Goal: Task Accomplishment & Management: Manage account settings

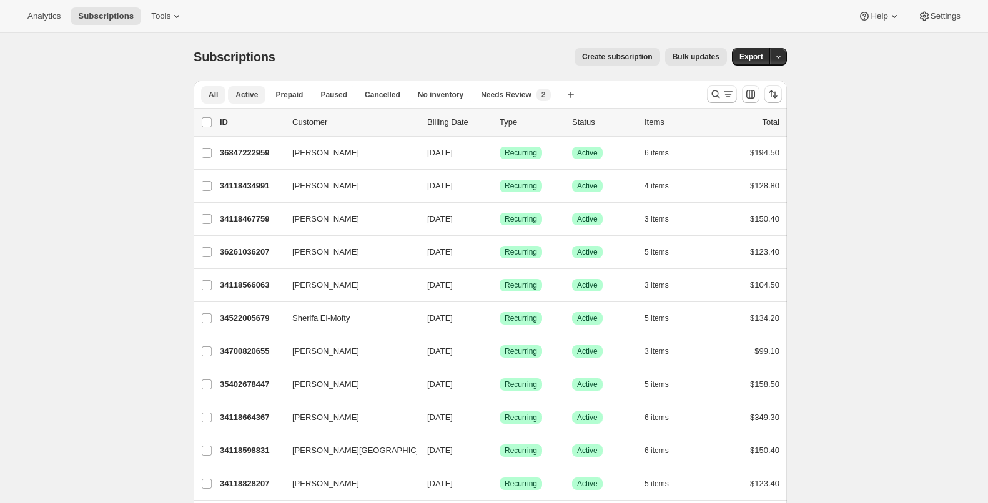
click at [258, 99] on span "Active" at bounding box center [246, 95] width 22 height 10
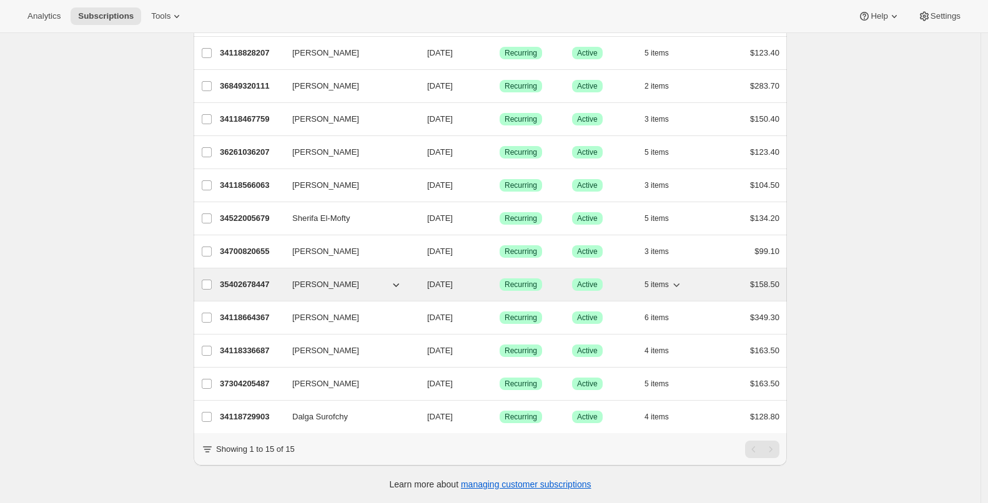
scroll to position [209, 0]
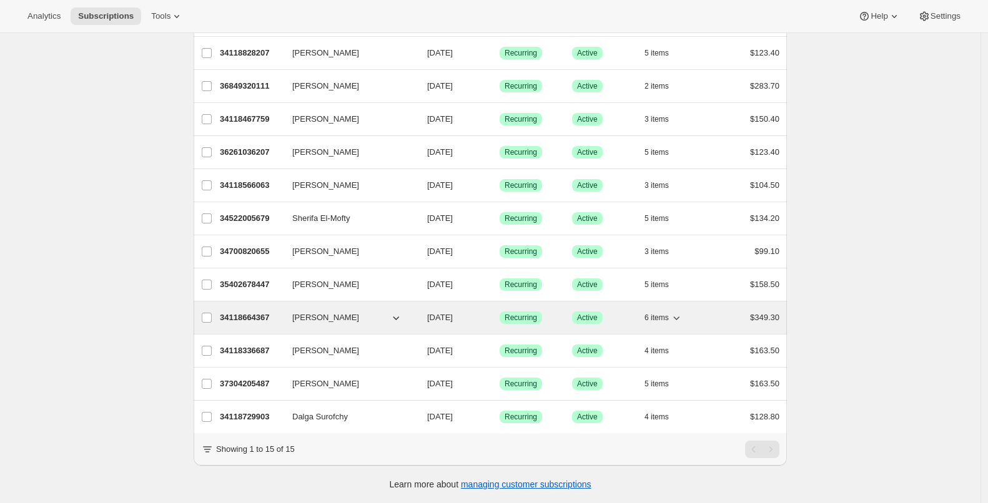
click at [269, 312] on p "34118664367" at bounding box center [251, 318] width 62 height 12
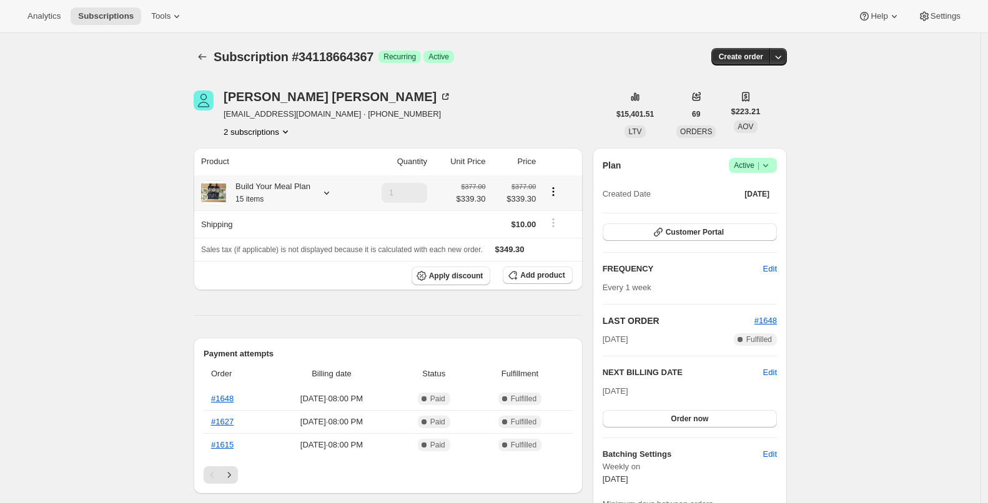
click at [560, 189] on icon "Product actions" at bounding box center [553, 191] width 12 height 12
click at [560, 192] on icon "Product actions" at bounding box center [553, 191] width 12 height 12
click at [559, 187] on icon "Product actions" at bounding box center [553, 191] width 12 height 12
click at [559, 189] on icon "Product actions" at bounding box center [553, 191] width 12 height 12
click at [460, 281] on button "Apply discount" at bounding box center [451, 276] width 79 height 19
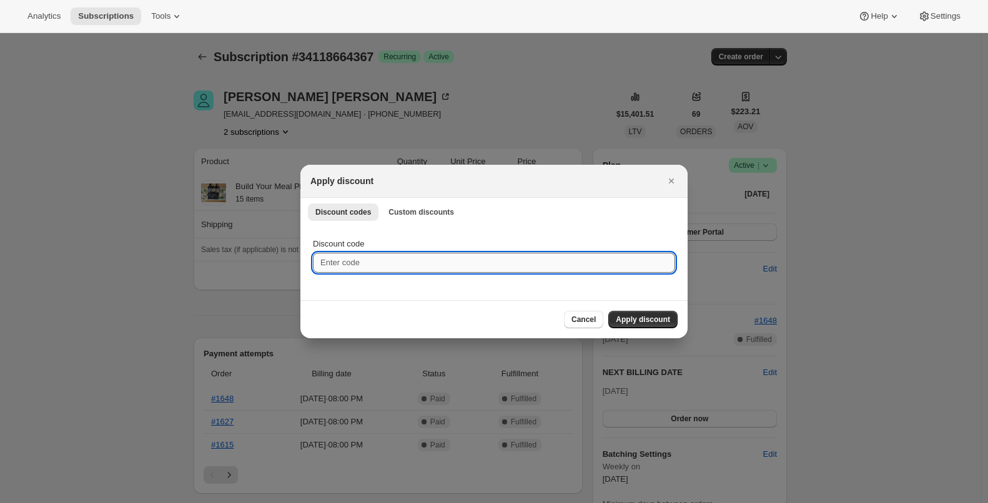
click at [442, 264] on input "Discount code" at bounding box center [494, 263] width 362 height 20
paste input "S+SFREESHIPPING"
type input "S+SFREESHIPPING"
click at [624, 319] on span "Apply discount" at bounding box center [643, 320] width 54 height 10
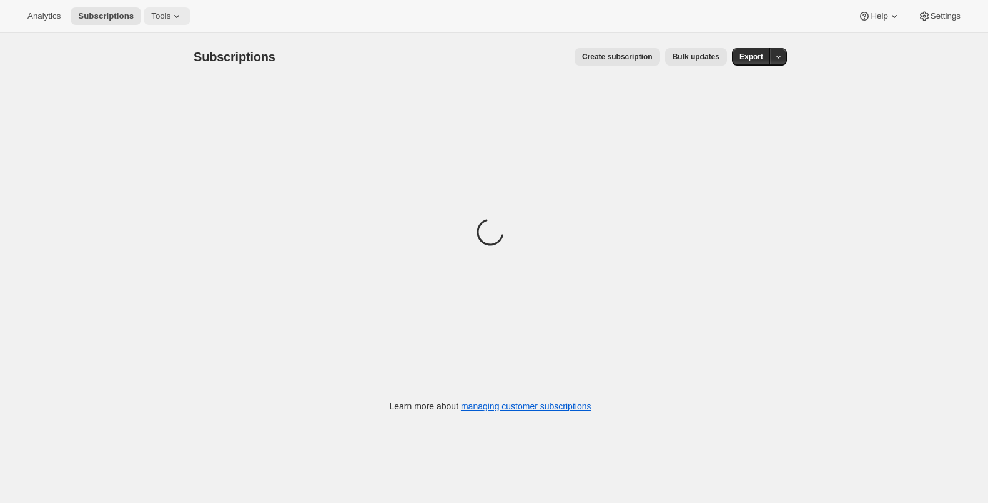
click at [179, 15] on icon at bounding box center [176, 16] width 12 height 12
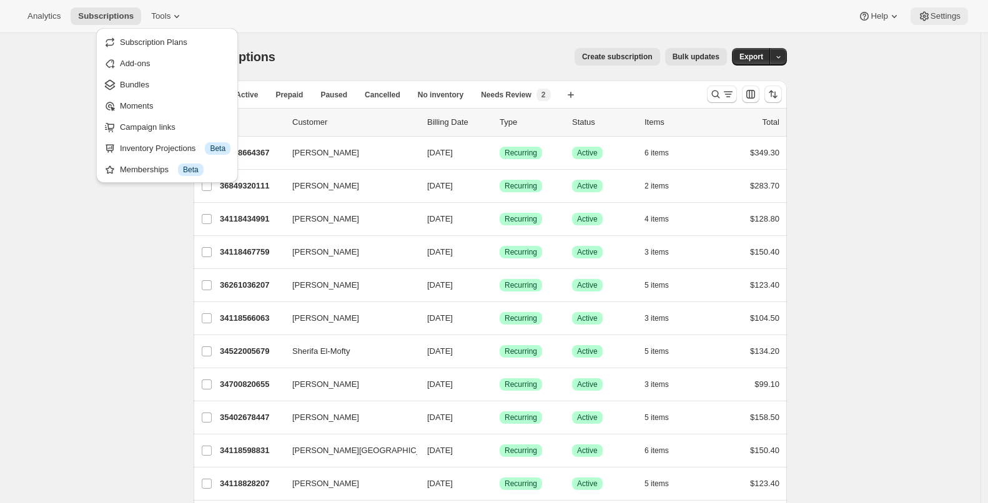
click at [910, 17] on button "Settings" at bounding box center [938, 15] width 57 height 17
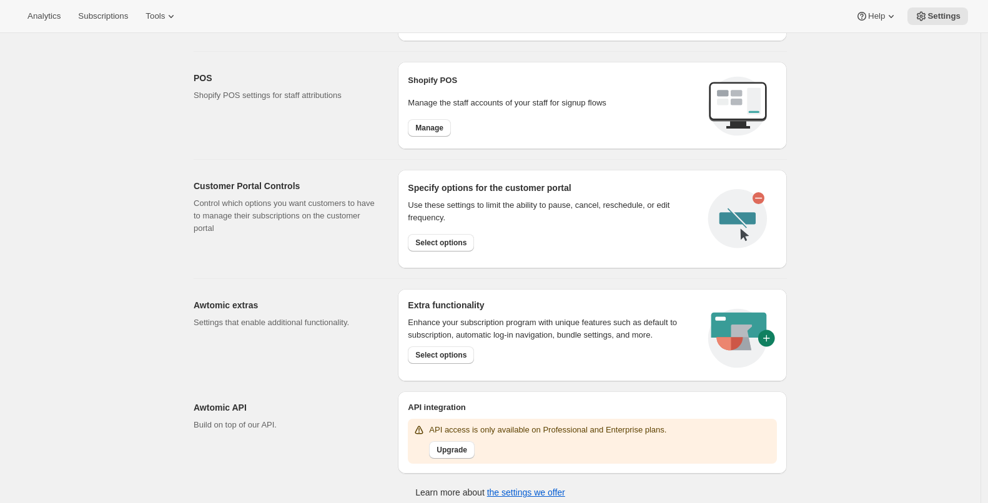
scroll to position [488, 0]
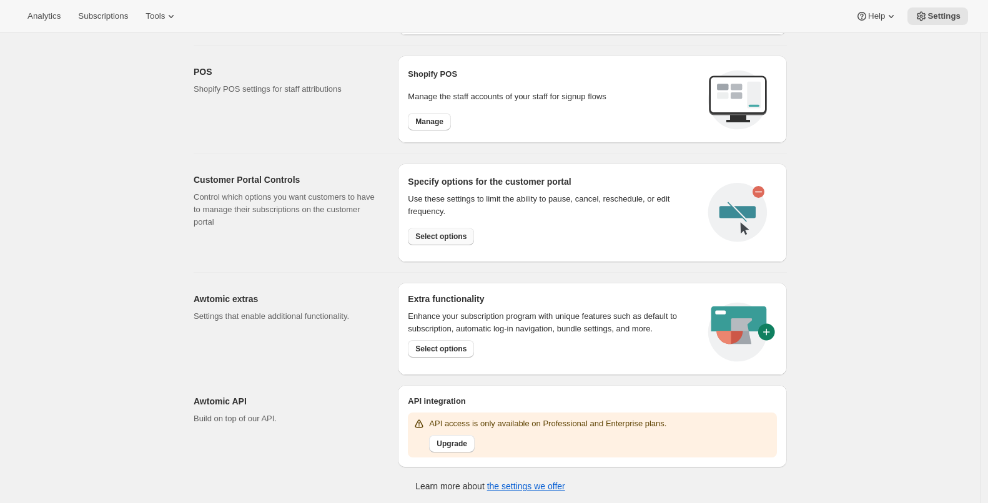
click at [431, 236] on span "Select options" at bounding box center [440, 237] width 51 height 10
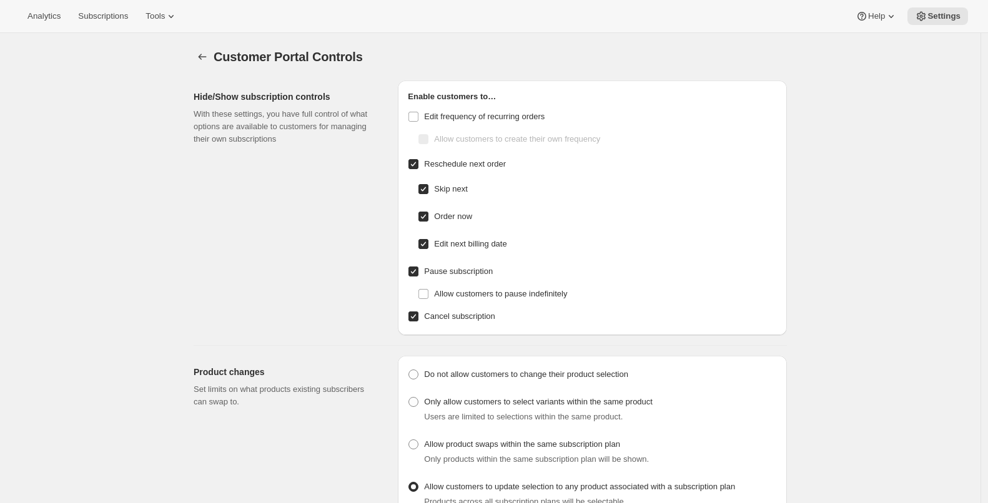
click at [427, 246] on input "Edit next billing date" at bounding box center [423, 244] width 10 height 10
checkbox input "false"
click at [428, 247] on input "Edit next billing date" at bounding box center [423, 244] width 10 height 10
checkbox input "true"
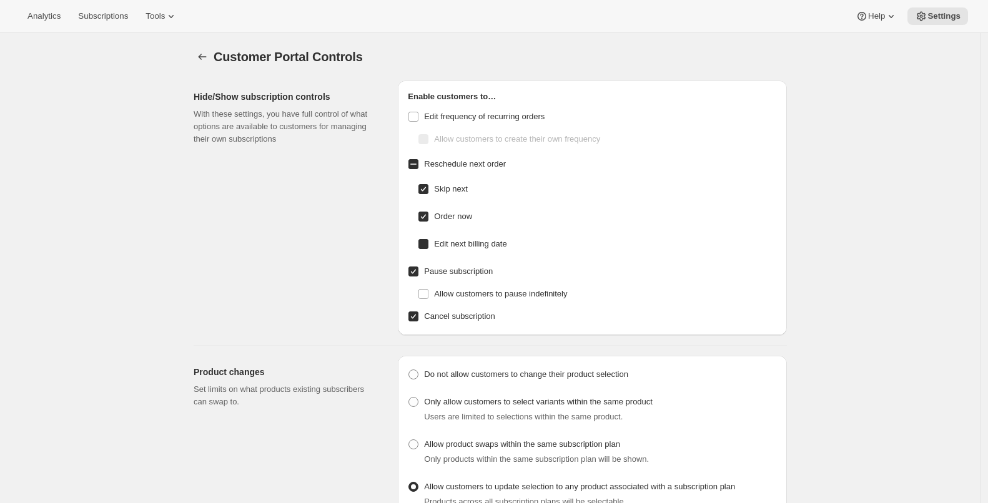
checkbox input "true"
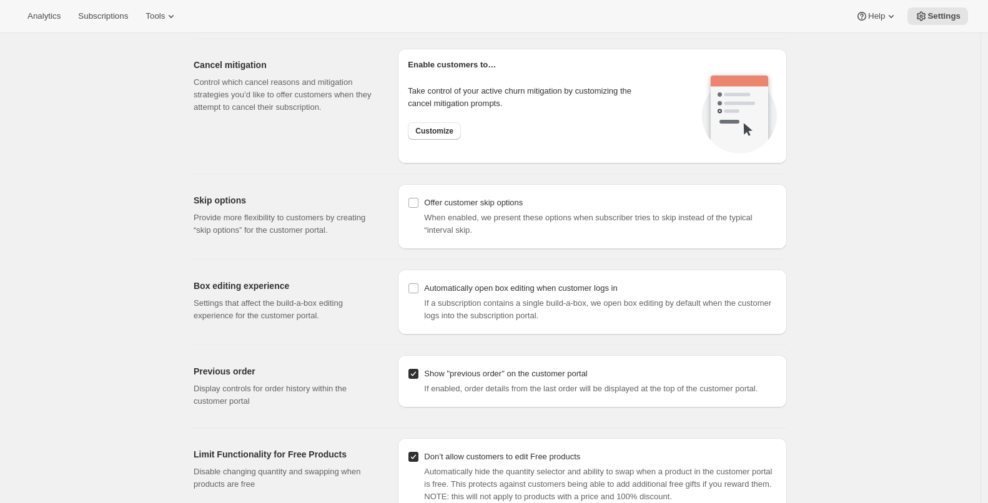
scroll to position [1215, 0]
click at [415, 286] on input "Automatically open box editing when customer logs in" at bounding box center [413, 287] width 10 height 10
checkbox input "true"
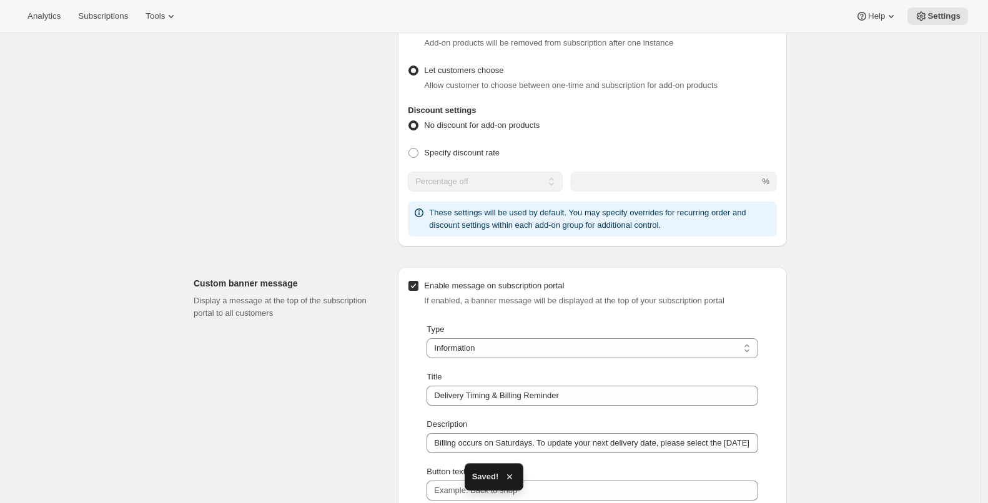
scroll to position [0, 0]
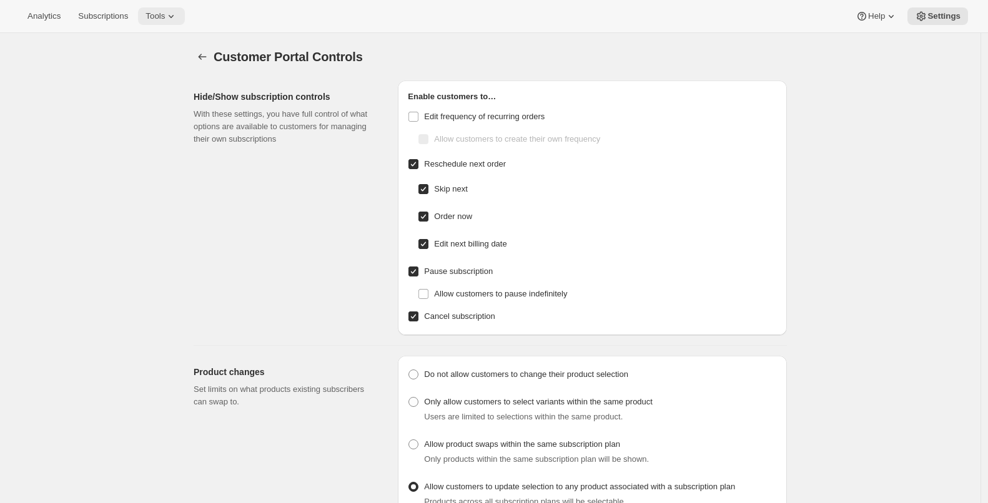
click at [148, 11] on button "Tools" at bounding box center [161, 15] width 47 height 17
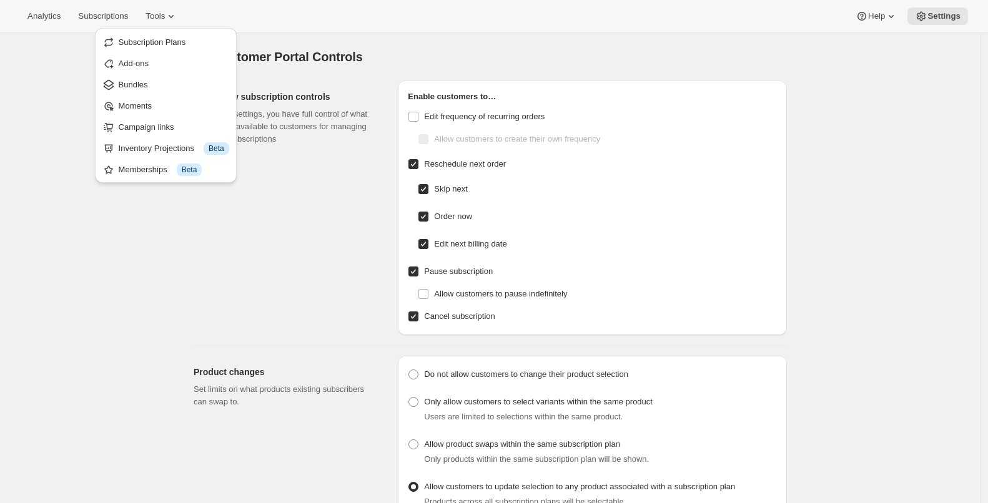
click at [305, 230] on div "Hide/Show subscription controls With these settings, you have full control of w…" at bounding box center [291, 208] width 194 height 255
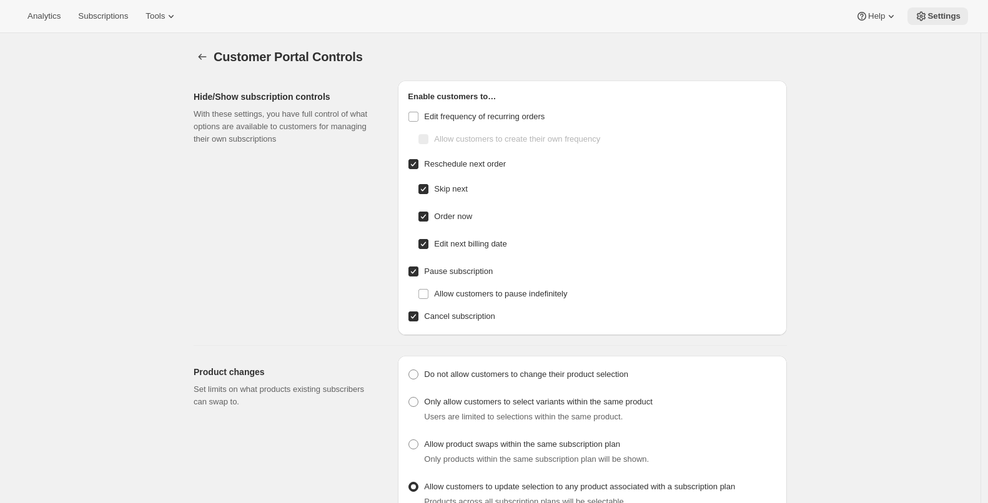
click at [931, 22] on button "Settings" at bounding box center [937, 15] width 61 height 17
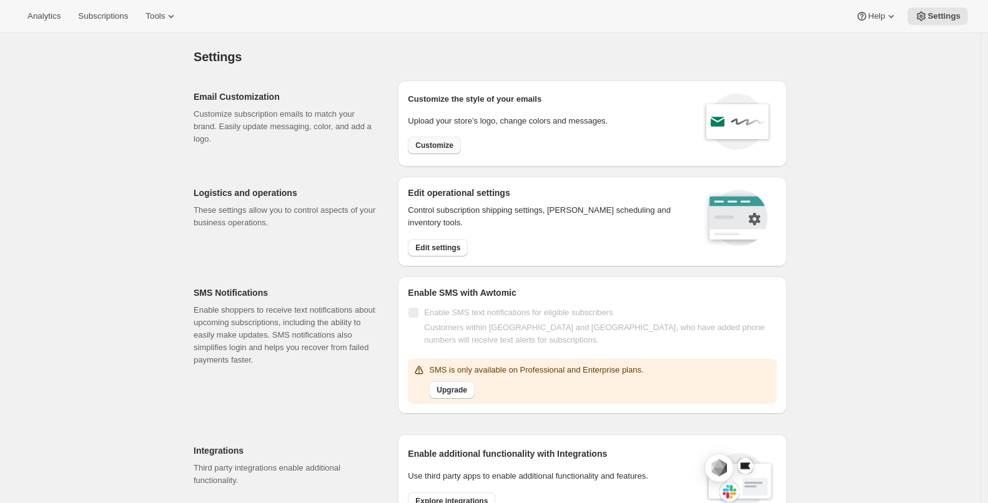
click at [448, 146] on span "Customize" at bounding box center [434, 146] width 38 height 10
select select "subscriptionMessage"
select select "5"
select select "15"
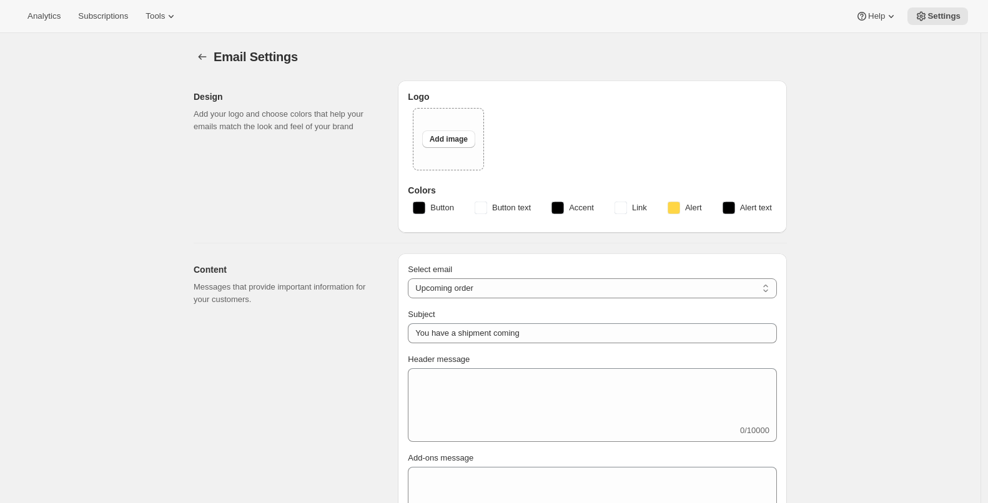
type input "Your Upcoming Delivery"
type textarea "You've got an order coming up! Please review your meal selections and make any …"
select select "2"
type input "Salt and Soil Subscription Updates"
checkbox input "false"
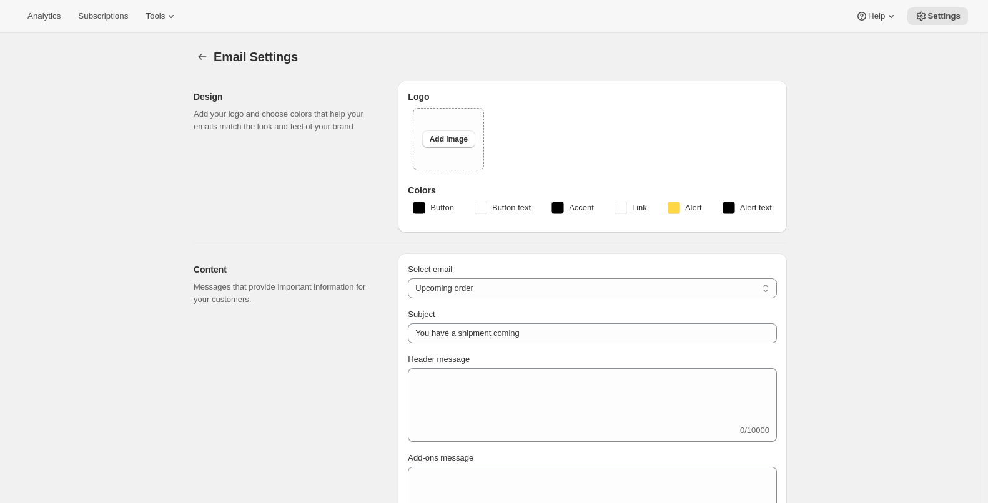
type input "support@saltandsoilsd.com"
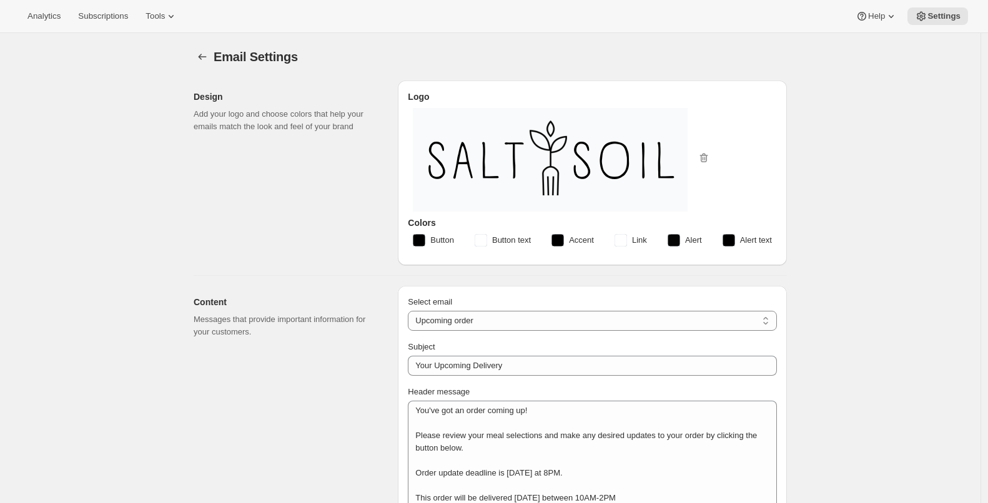
checkbox input "true"
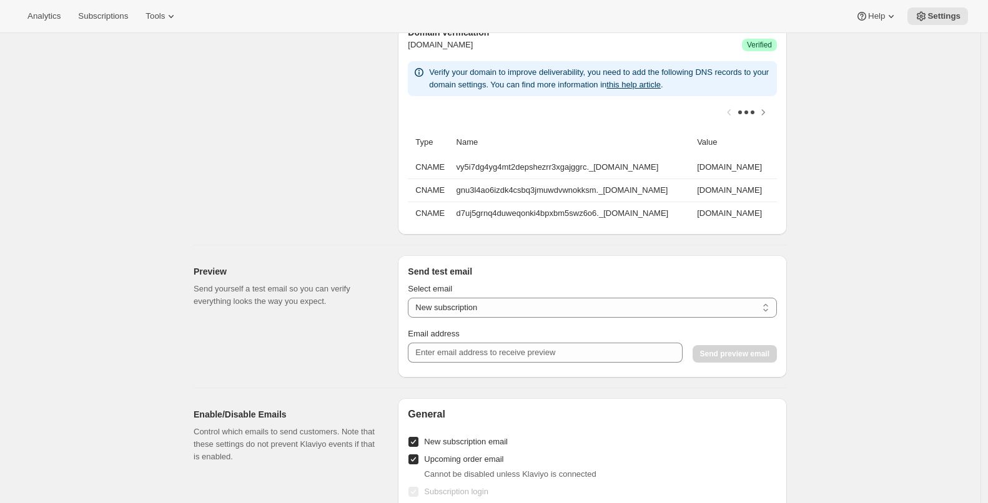
scroll to position [1103, 0]
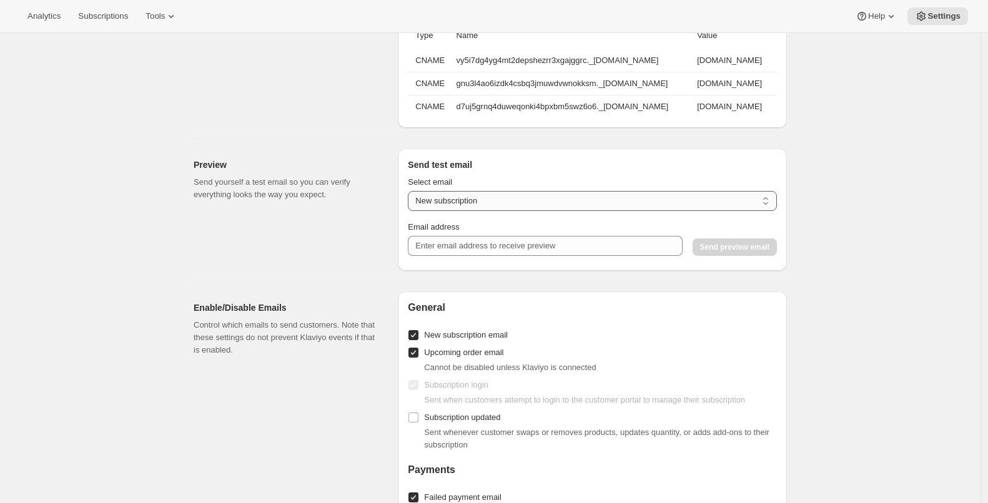
click at [456, 207] on select "New subscription Upcoming order Payment failure Delayed subscription Updated su…" at bounding box center [592, 201] width 369 height 20
select select "upcoming-subscription"
click at [411, 199] on select "New subscription Upcoming order Payment failure Delayed subscription Updated su…" at bounding box center [592, 201] width 369 height 20
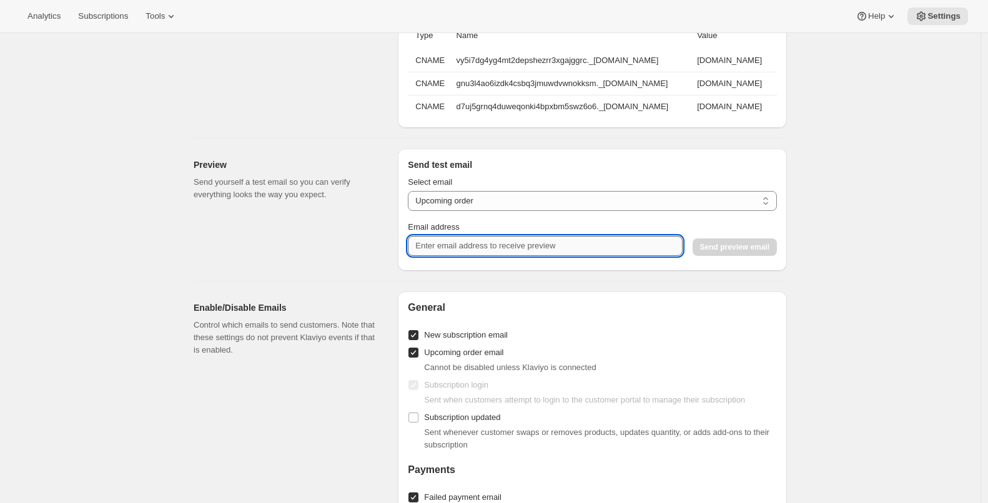
click at [461, 251] on input "Email address" at bounding box center [545, 246] width 274 height 20
type input "giovanni@saltandsoilsd.com"
click at [732, 250] on span "Send preview email" at bounding box center [734, 247] width 69 height 10
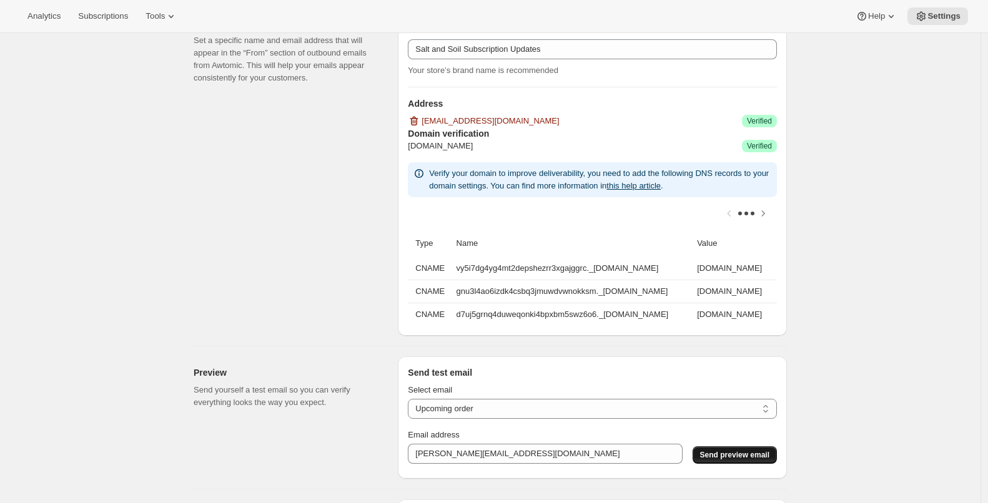
scroll to position [0, 0]
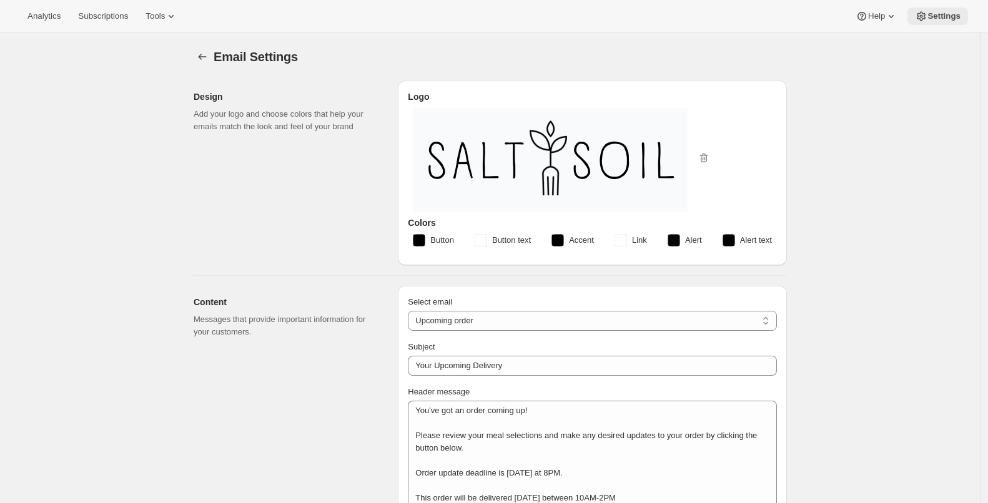
click at [921, 12] on icon at bounding box center [921, 16] width 9 height 9
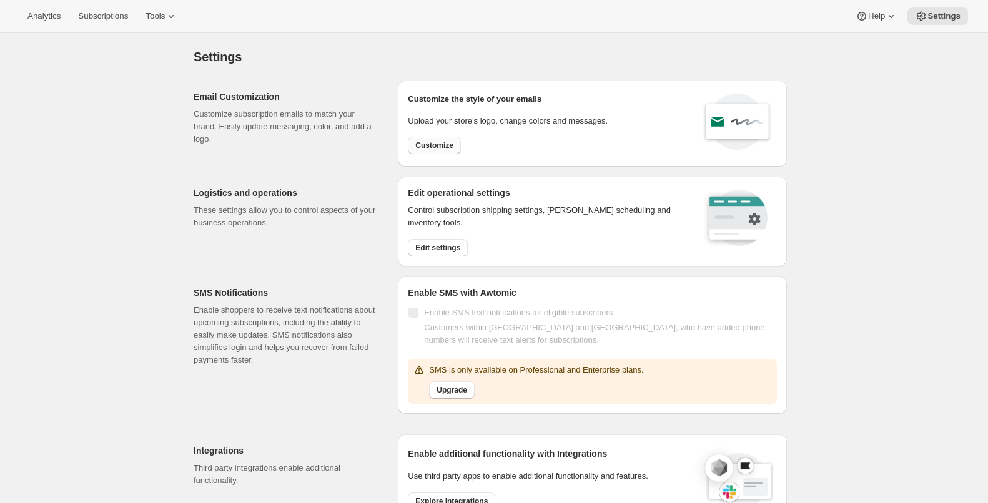
click at [423, 154] on button "Customize" at bounding box center [434, 145] width 53 height 17
select select "subscriptionMessage"
select select "5"
select select "15"
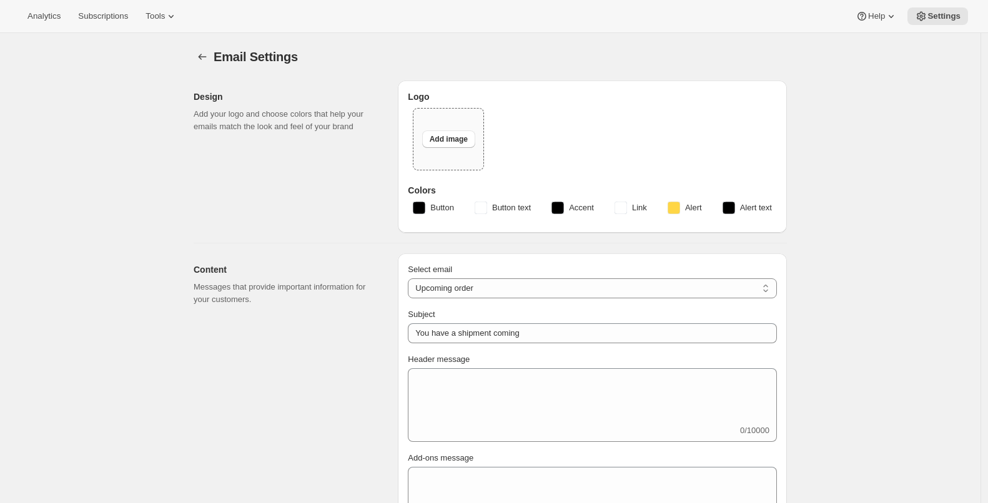
type input "Your Upcoming Delivery"
type textarea "You've got an order coming up! Please review your meal selections and make any …"
select select "2"
type input "Salt and Soil Subscription Updates"
checkbox input "false"
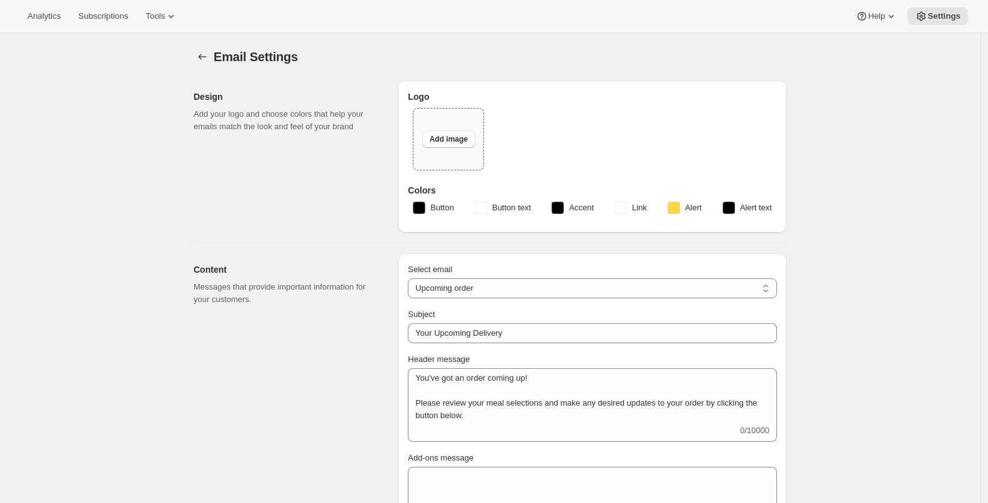
type input "support@saltandsoilsd.com"
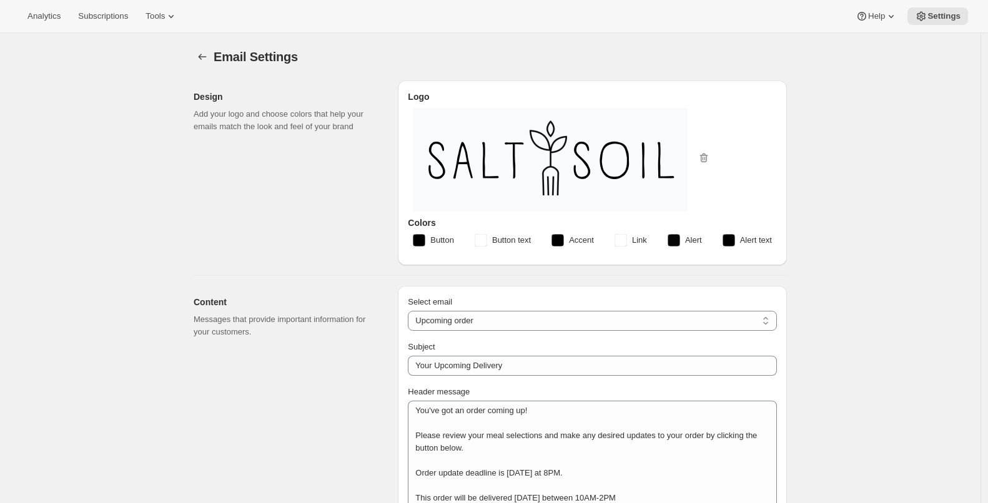
checkbox input "true"
click at [526, 322] on select "New subscription Upcoming order Failed payment Delayed subscription (inventory …" at bounding box center [592, 321] width 369 height 20
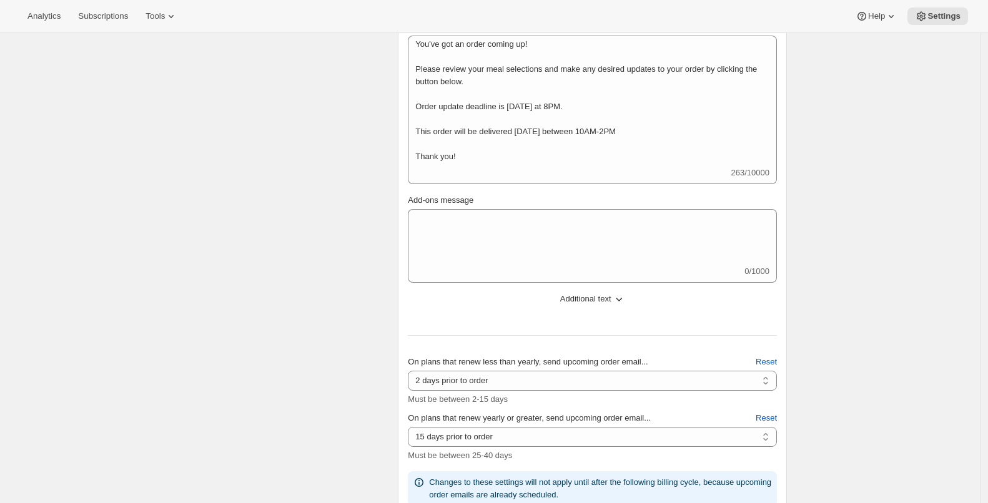
scroll to position [363, 0]
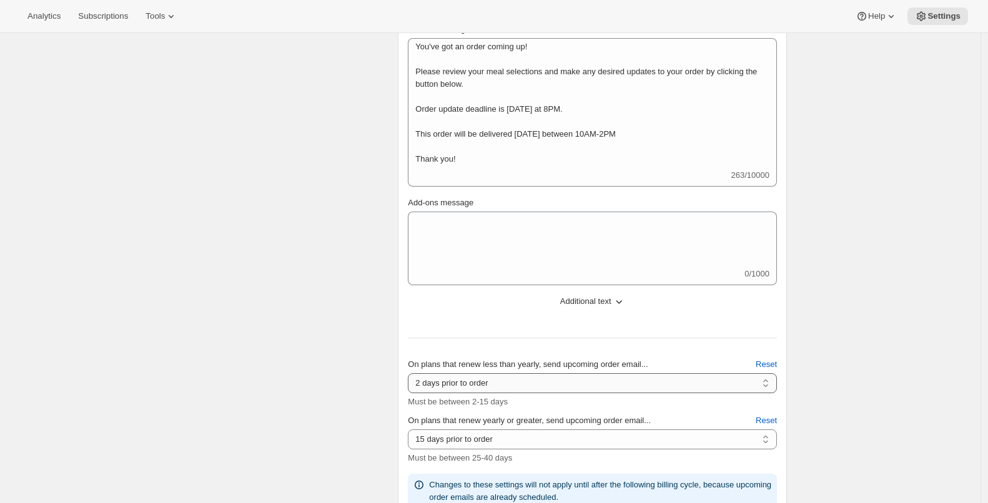
click at [525, 383] on select "2 days prior to order 3 days prior to order 4 days prior to order 5 days prior …" at bounding box center [592, 383] width 369 height 20
select select "3"
click at [411, 373] on select "2 days prior to order 3 days prior to order 4 days prior to order 5 days prior …" at bounding box center [592, 383] width 369 height 20
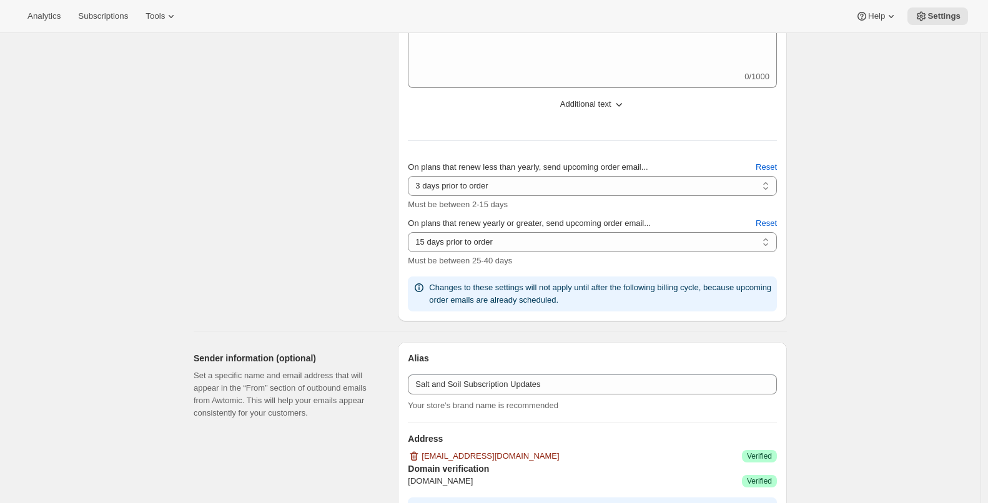
scroll to position [563, 0]
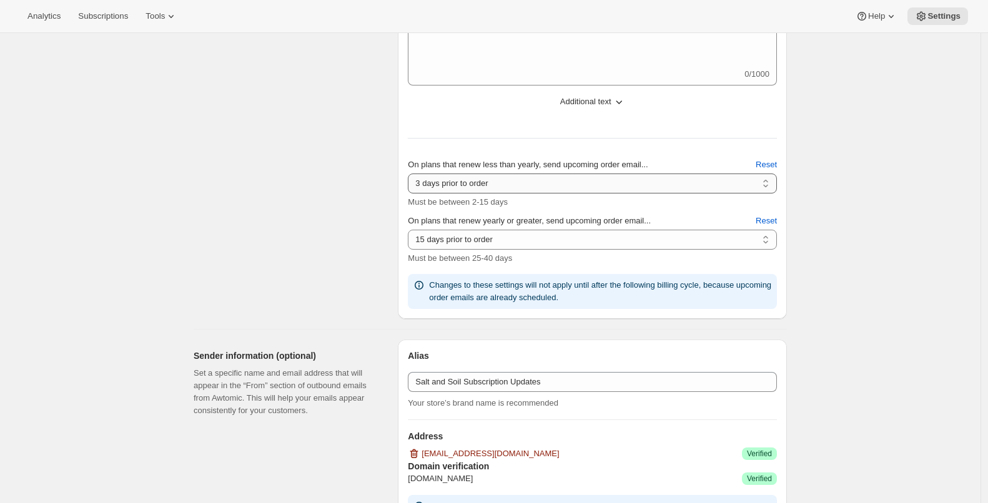
click at [465, 187] on select "2 days prior to order 3 days prior to order 4 days prior to order 5 days prior …" at bounding box center [592, 184] width 369 height 20
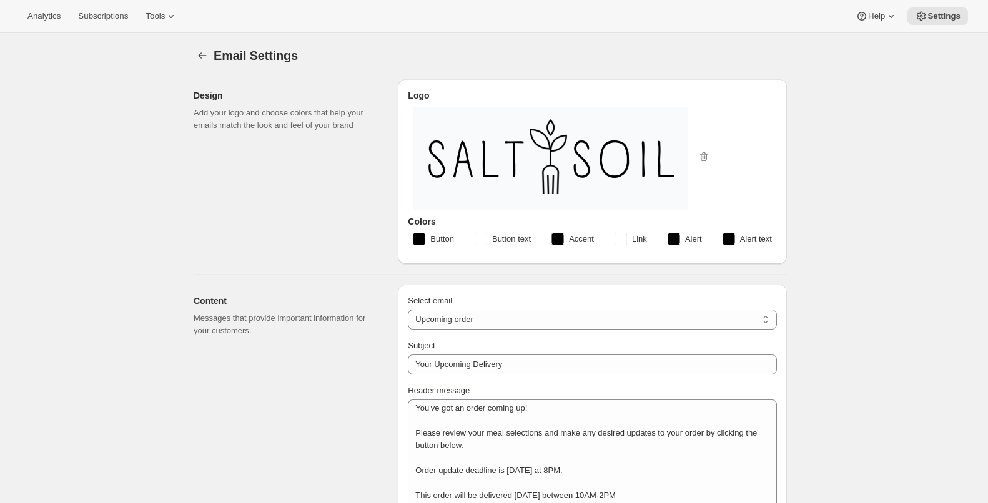
scroll to position [0, 0]
click at [643, 243] on span "Link" at bounding box center [639, 240] width 15 height 12
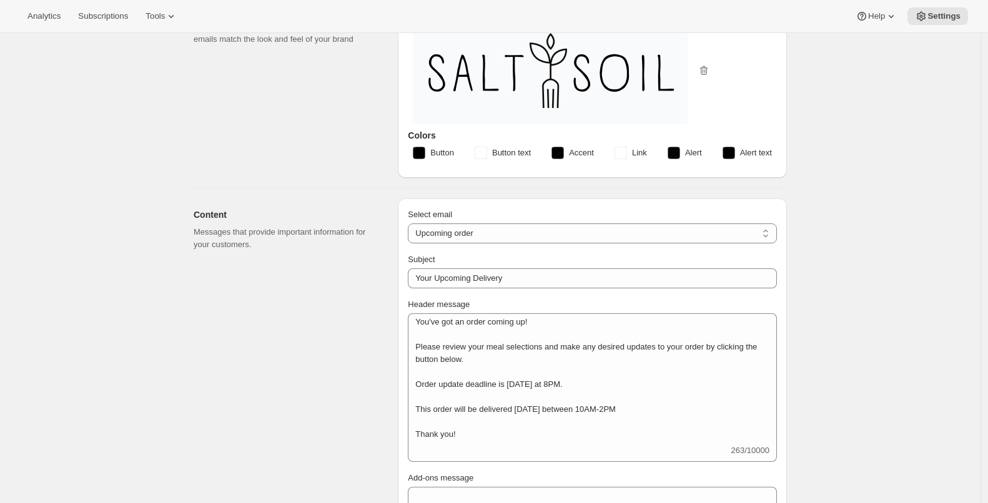
scroll to position [88, 0]
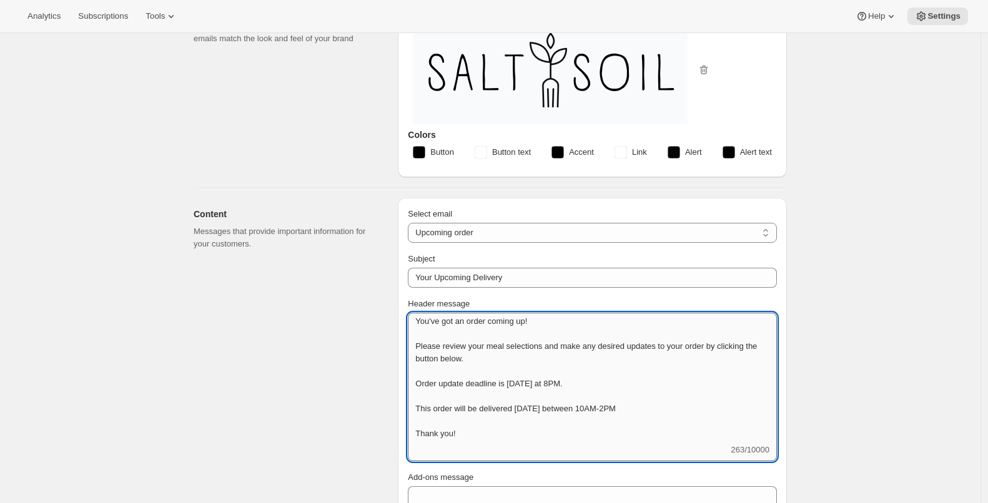
click at [520, 362] on textarea "You've got an order coming up! Please review your meal selections and make any …" at bounding box center [592, 378] width 369 height 131
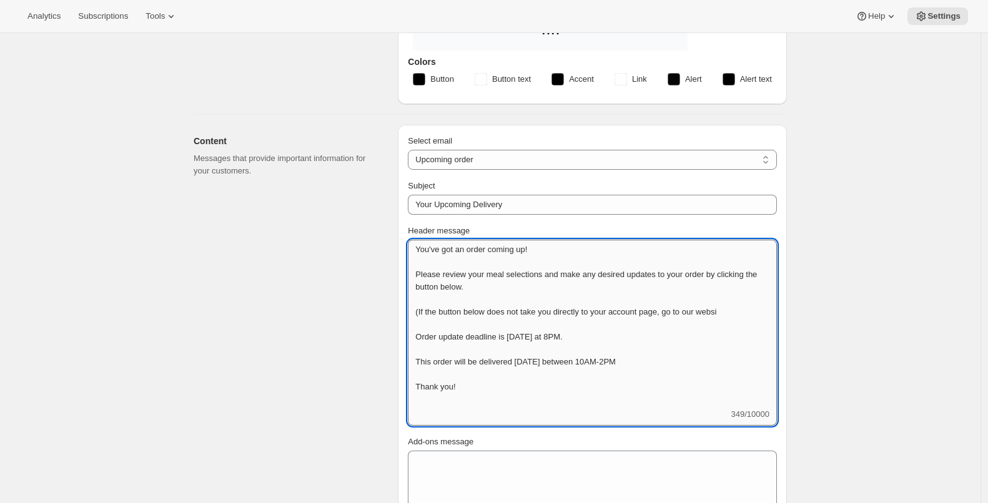
scroll to position [0, 0]
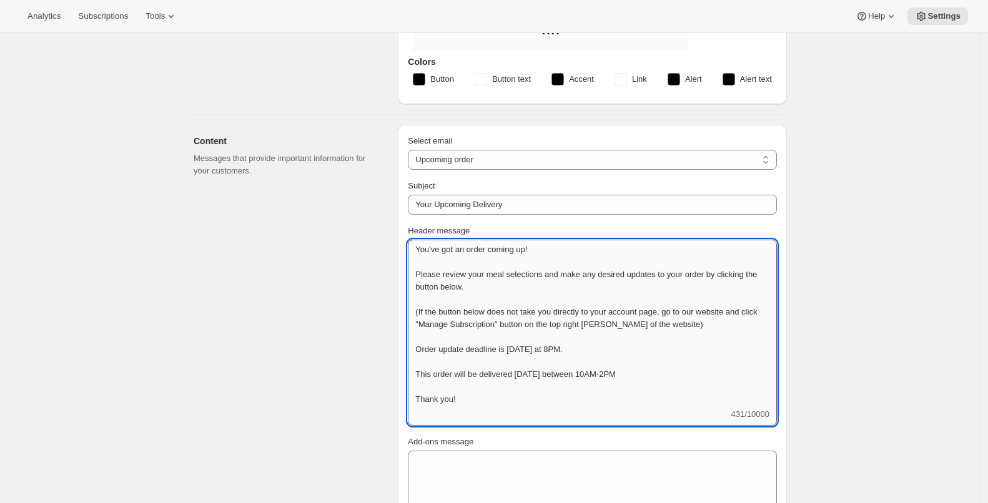
click at [451, 320] on textarea "You've got an order coming up! Please review your meal selections and make any …" at bounding box center [592, 324] width 369 height 169
click at [446, 298] on textarea "You've got an order coming up! Please review your meal selections and make any …" at bounding box center [592, 324] width 369 height 169
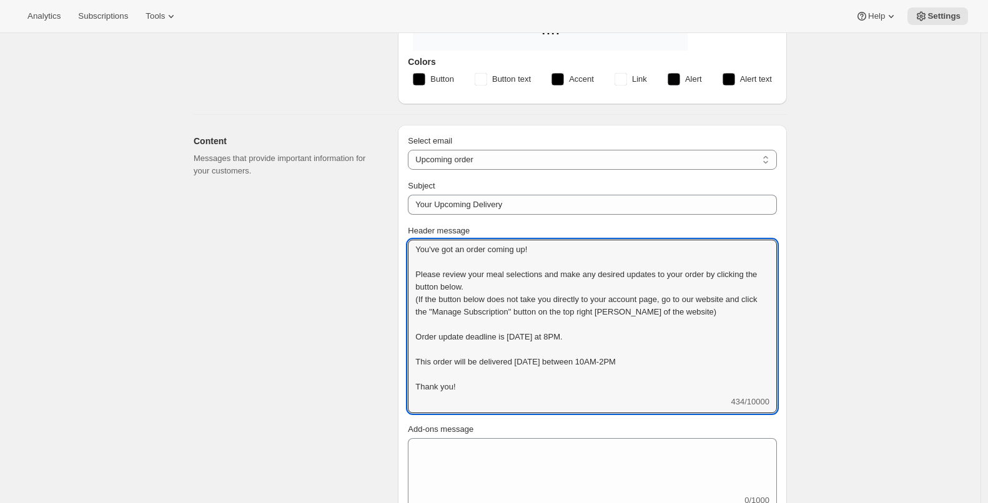
type textarea "You've got an order coming up! Please review your meal selections and make any …"
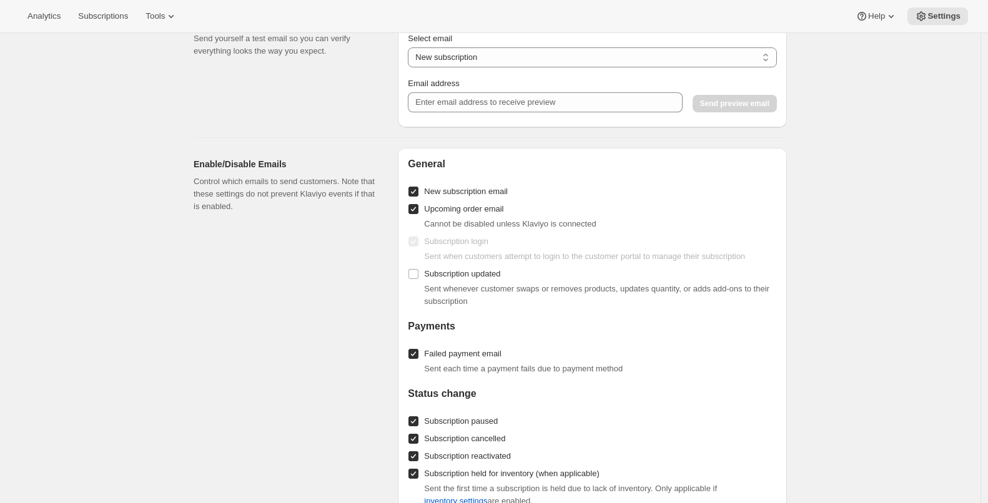
scroll to position [1273, 0]
click at [418, 279] on input "Subscription updated" at bounding box center [413, 274] width 10 height 10
checkbox input "true"
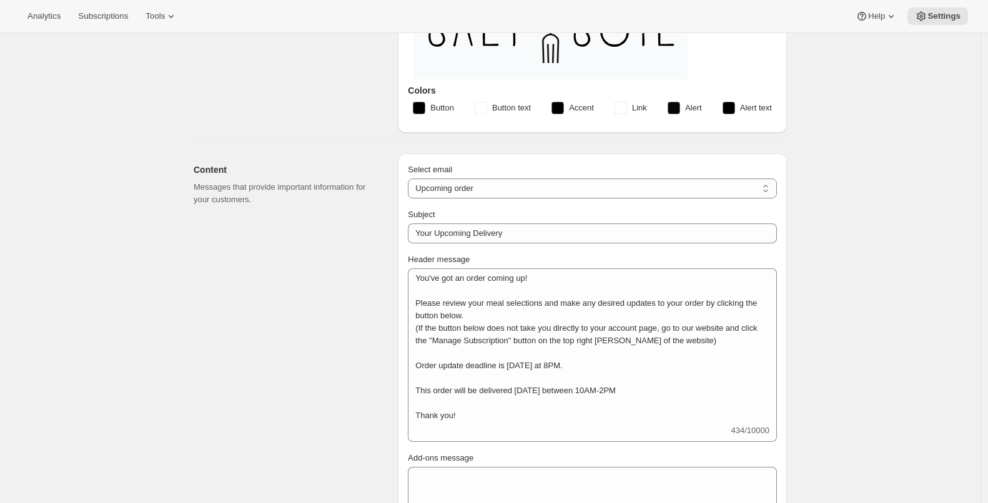
scroll to position [144, 0]
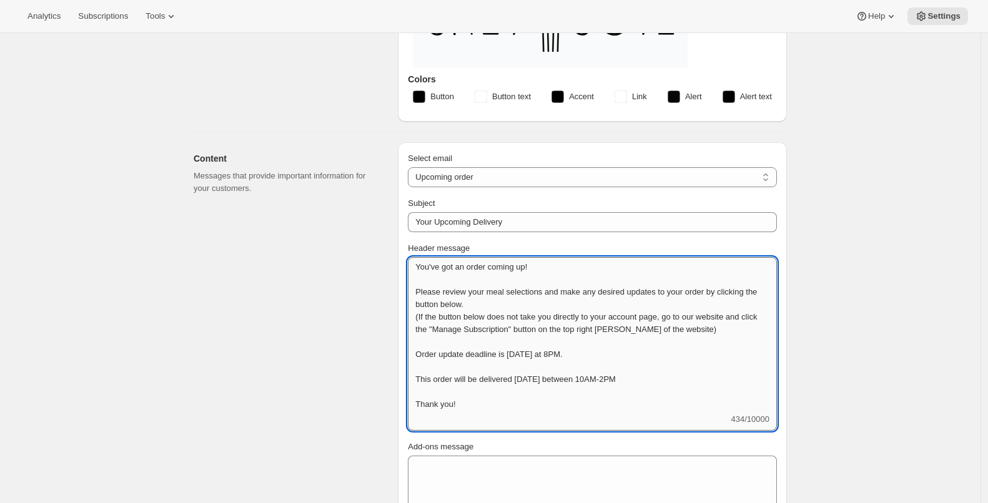
click at [741, 328] on textarea "You've got an order coming up! Please review your meal selections and make any …" at bounding box center [592, 335] width 369 height 156
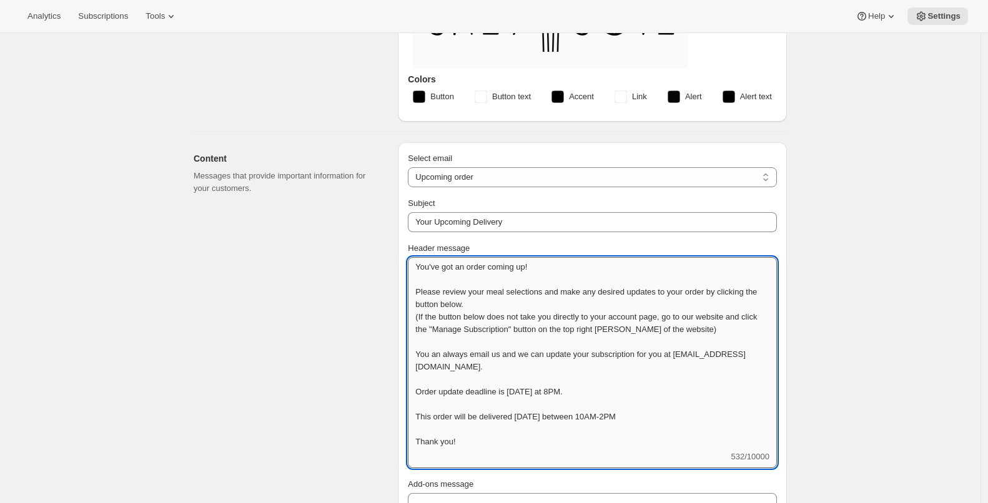
drag, startPoint x: 419, startPoint y: 368, endPoint x: 525, endPoint y: 370, distance: 105.6
click at [525, 370] on textarea "You've got an order coming up! Please review your meal selections and make any …" at bounding box center [592, 354] width 369 height 194
drag, startPoint x: 538, startPoint y: 368, endPoint x: 418, endPoint y: 350, distance: 121.2
click at [418, 350] on textarea "You've got an order coming up! Please review your meal selections and make any …" at bounding box center [592, 354] width 369 height 194
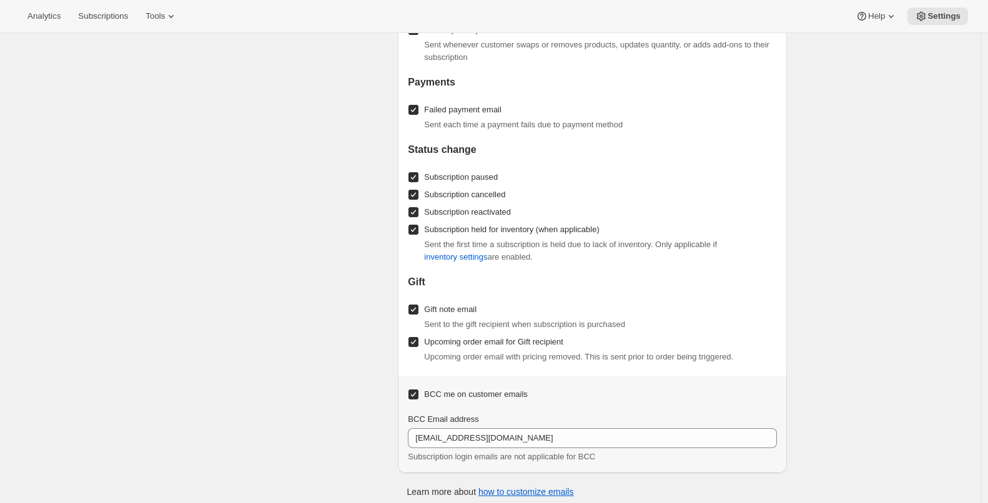
scroll to position [1569, 0]
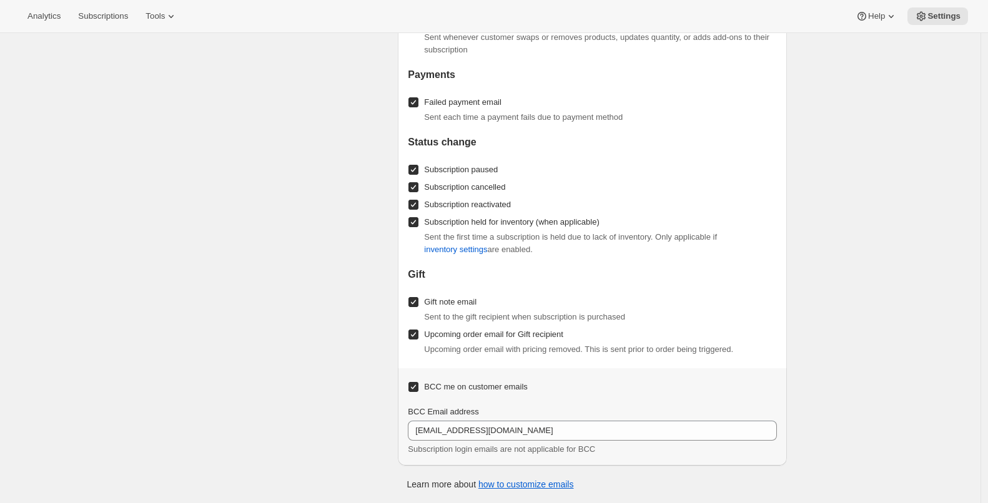
type textarea "You've got an order coming up! Please review your meal selections and make any …"
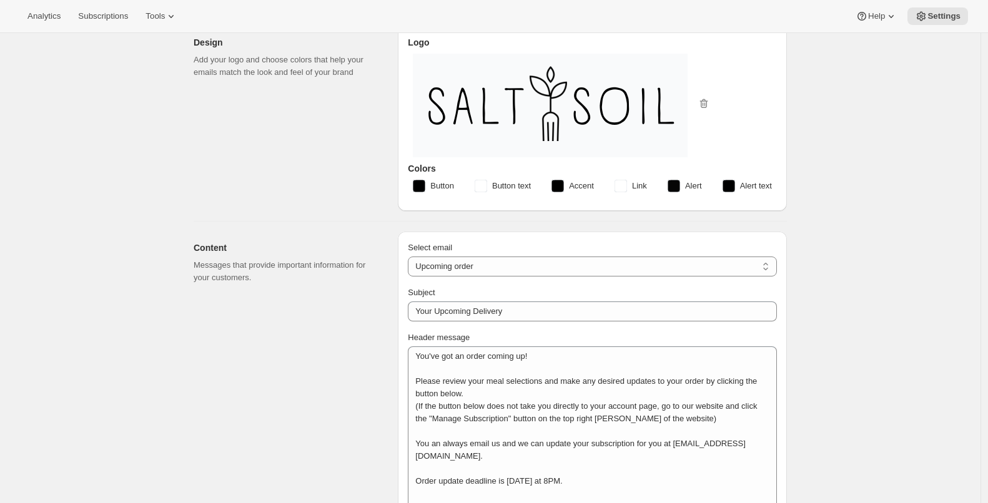
scroll to position [0, 0]
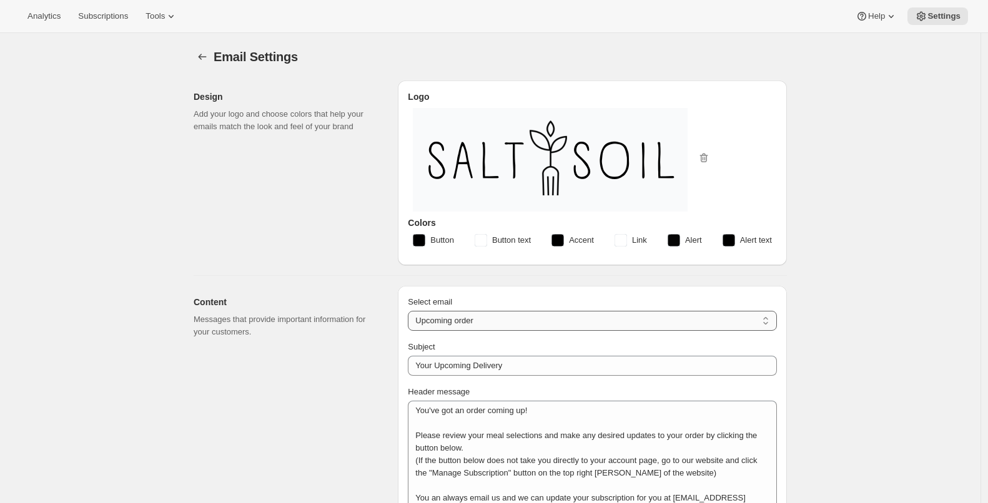
click at [479, 318] on select "New subscription Upcoming order Failed payment Delayed subscription (inventory …" at bounding box center [592, 321] width 369 height 20
select select "welcomeMessage"
click at [411, 311] on select "New subscription Upcoming order Failed payment Delayed subscription (inventory …" at bounding box center [592, 321] width 369 height 20
type input "Your new subscription"
type textarea "Congratulations! You've just subscribed to the best meal delivery service in Sa…"
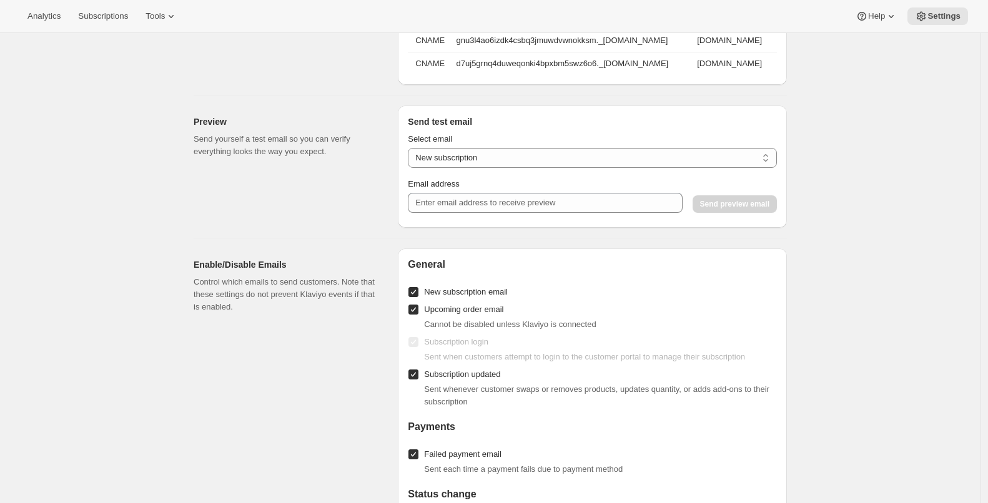
scroll to position [772, 0]
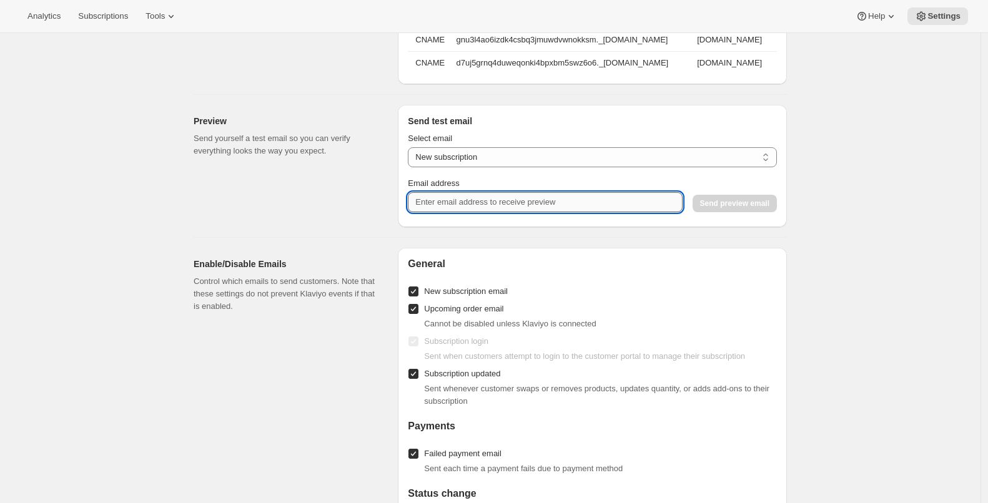
click at [563, 206] on input "Email address" at bounding box center [545, 202] width 274 height 20
type input "giovanni@saltandsoilsd.com"
click at [746, 208] on span "Send preview email" at bounding box center [734, 204] width 69 height 10
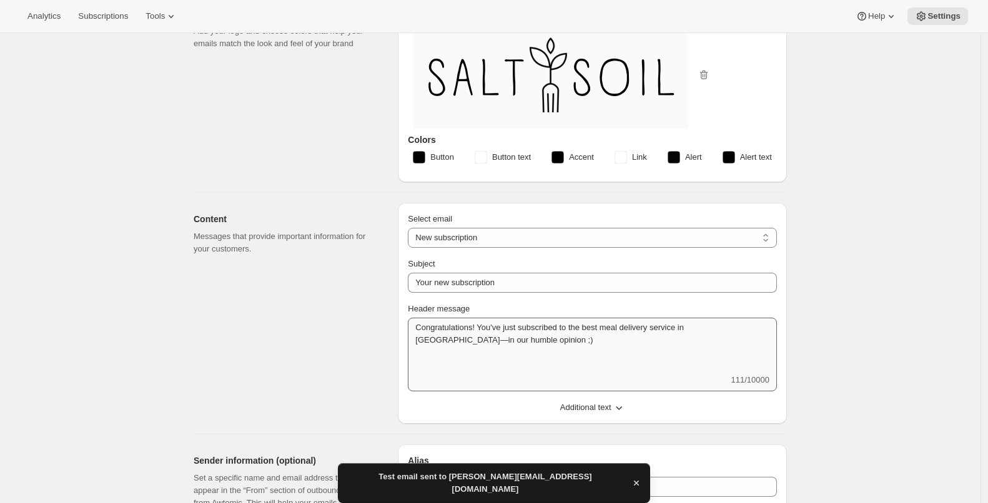
scroll to position [0, 0]
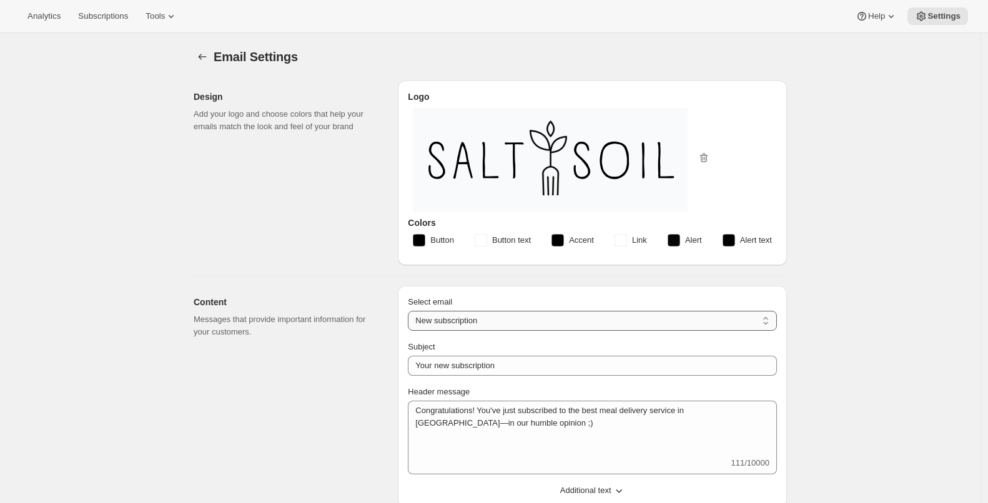
click at [495, 317] on select "New subscription Upcoming order Failed payment Delayed subscription (inventory …" at bounding box center [592, 321] width 369 height 20
select select "subscriptionUpdatedMessage"
click at [411, 311] on select "New subscription Upcoming order Failed payment Delayed subscription (inventory …" at bounding box center [592, 321] width 369 height 20
type input "Subscription updated"
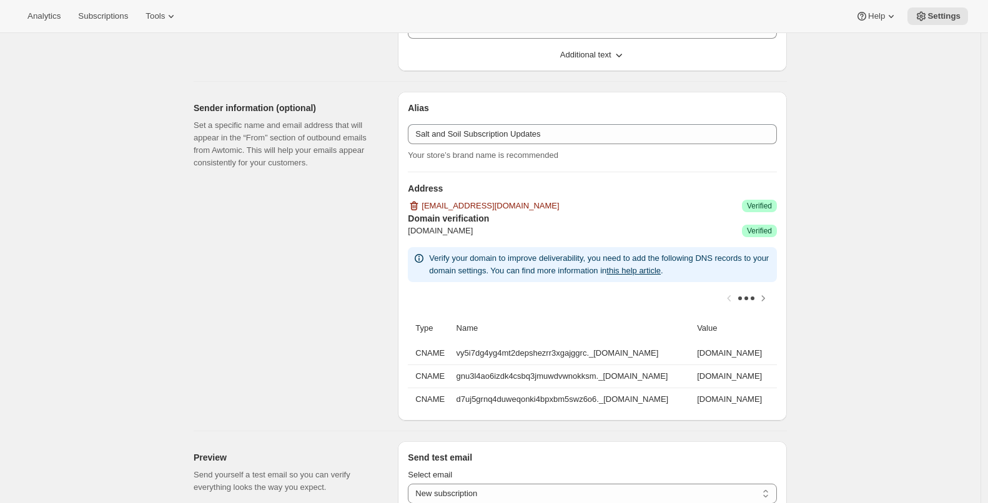
scroll to position [684, 0]
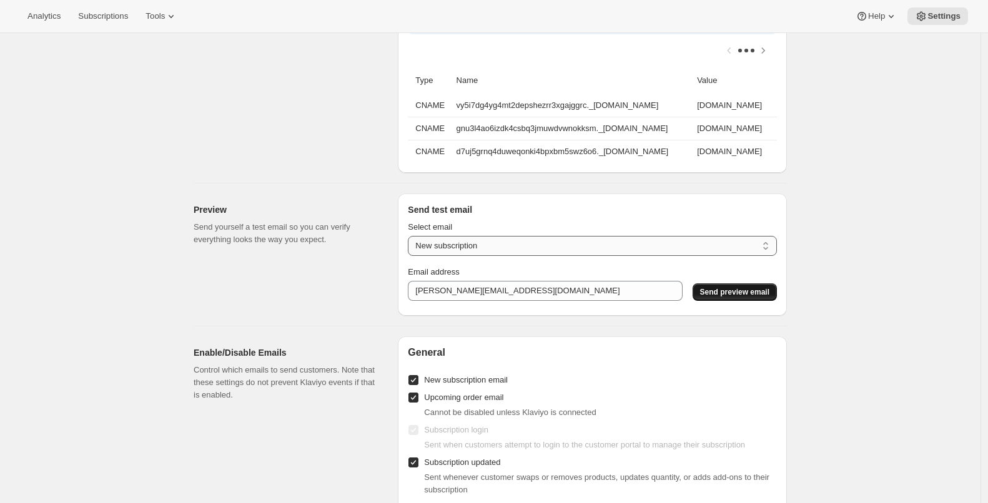
click at [553, 256] on select "New subscription Upcoming order Payment failure Delayed subscription Updated su…" at bounding box center [592, 246] width 369 height 20
select select "updated-subscription"
click at [411, 244] on select "New subscription Upcoming order Payment failure Delayed subscription Updated su…" at bounding box center [592, 246] width 369 height 20
click at [732, 297] on span "Send preview email" at bounding box center [734, 292] width 69 height 10
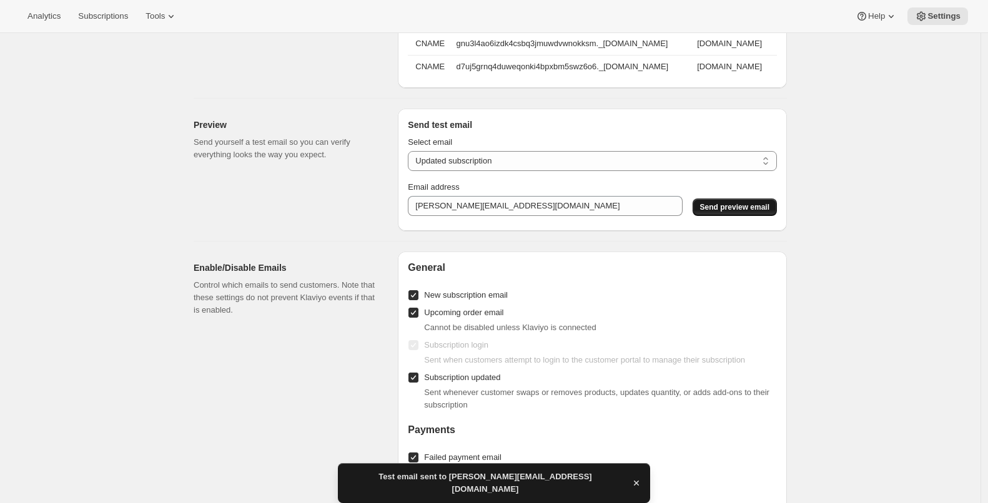
scroll to position [744, 0]
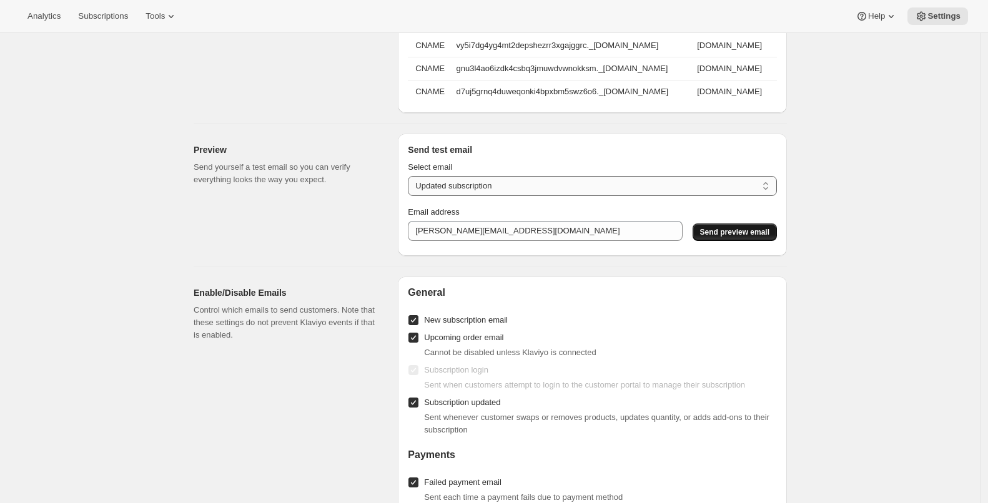
click at [527, 195] on select "New subscription Upcoming order Payment failure Delayed subscription Updated su…" at bounding box center [592, 186] width 369 height 20
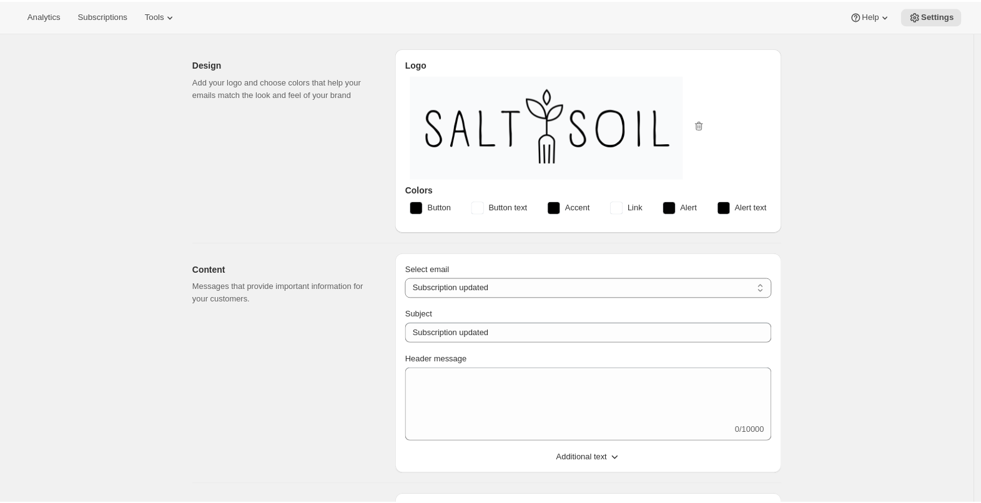
scroll to position [0, 0]
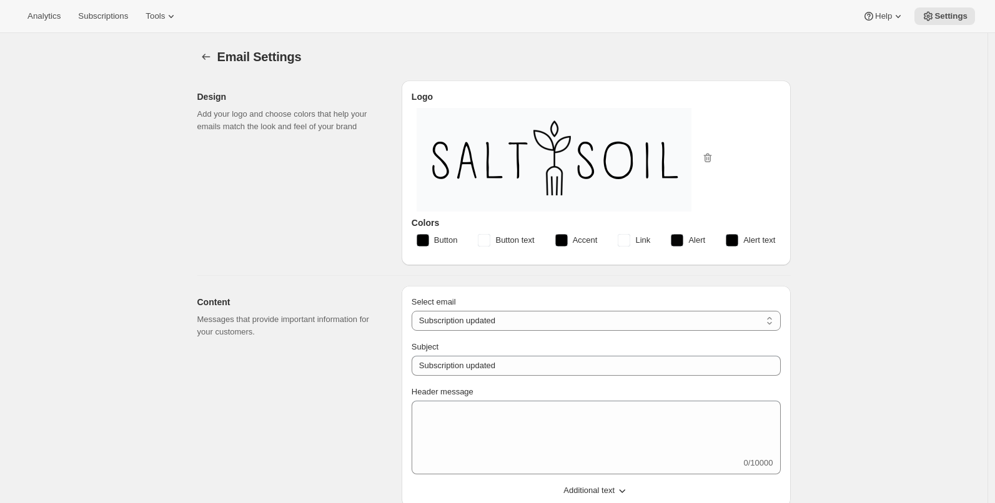
click at [343, 59] on div "Email Settings" at bounding box center [503, 56] width 573 height 17
